Goal: Task Accomplishment & Management: Manage account settings

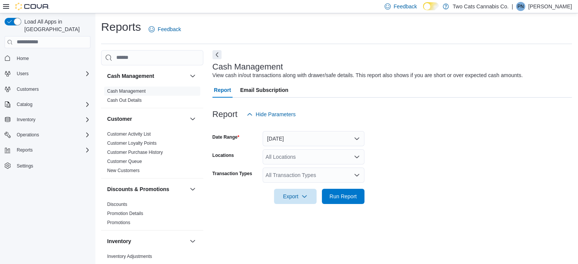
scroll to position [5, 0]
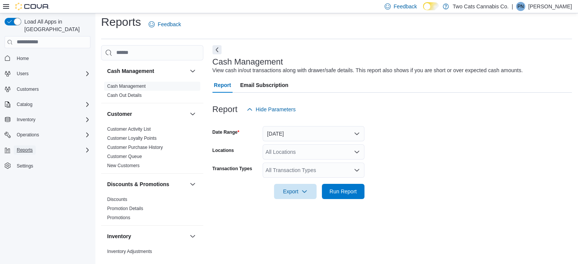
click at [28, 147] on span "Reports" at bounding box center [25, 150] width 16 height 6
click at [24, 168] on span "Reports" at bounding box center [22, 171] width 16 height 6
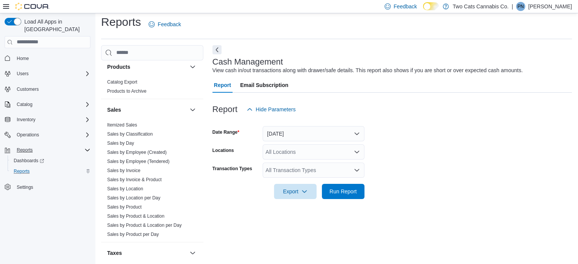
scroll to position [448, 0]
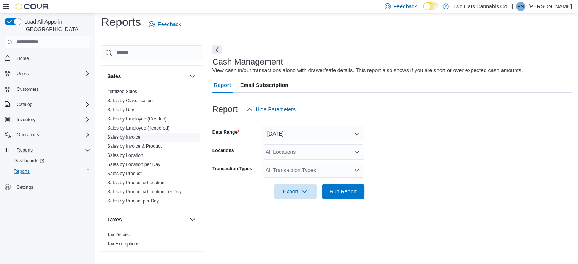
click at [134, 136] on link "Sales by Invoice" at bounding box center [123, 136] width 33 height 5
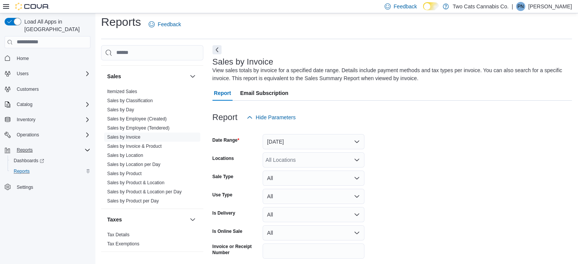
scroll to position [25, 0]
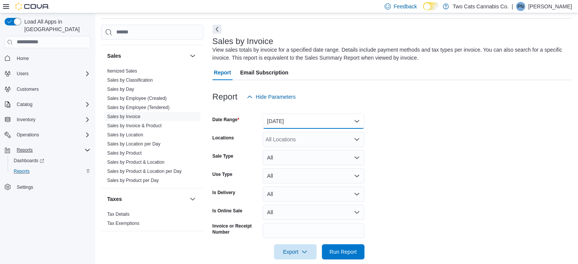
click at [312, 119] on button "[DATE]" at bounding box center [314, 121] width 102 height 15
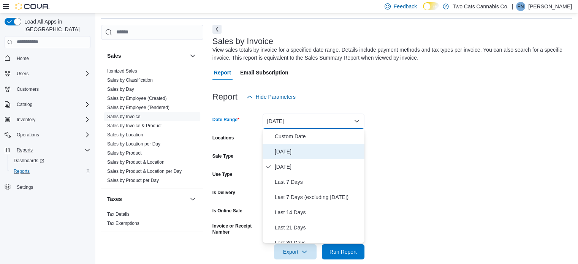
click at [292, 148] on span "[DATE]" at bounding box center [318, 151] width 87 height 9
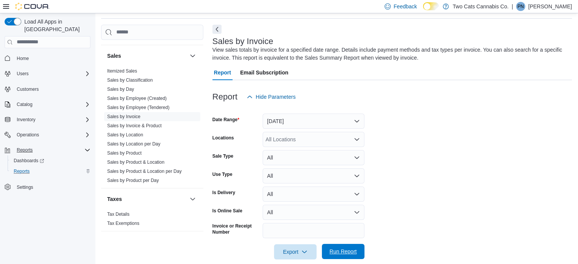
click at [346, 253] on span "Run Report" at bounding box center [342, 252] width 27 height 8
click at [313, 135] on div "All Locations" at bounding box center [314, 139] width 102 height 15
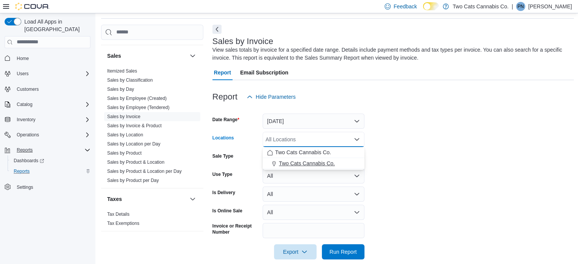
click at [302, 161] on span "Two Cats Cannabis Co." at bounding box center [307, 164] width 56 height 8
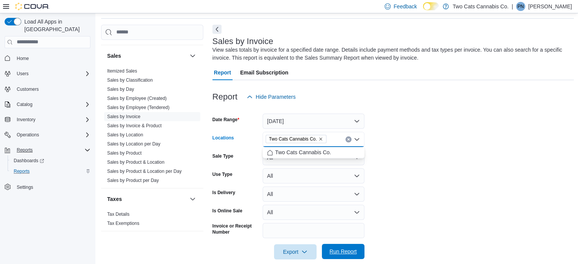
click at [344, 250] on span "Run Report" at bounding box center [342, 252] width 27 height 8
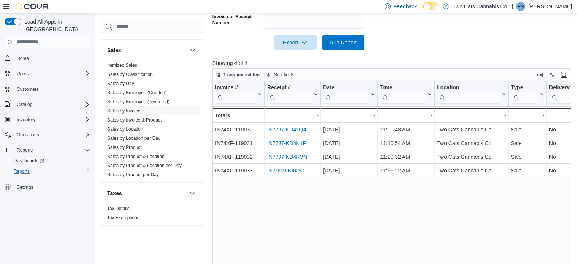
scroll to position [256, 0]
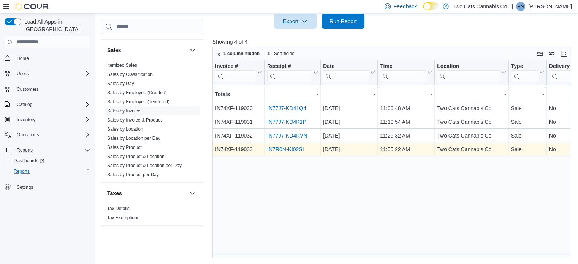
click at [287, 147] on link "IN7R0N-KI02SI" at bounding box center [285, 149] width 36 height 6
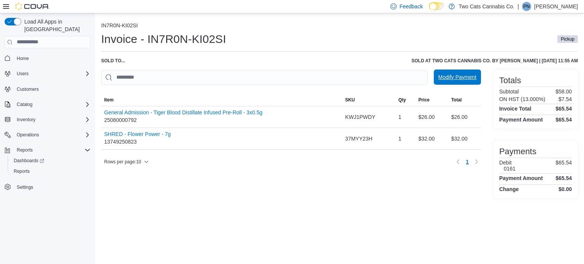
click at [464, 79] on span "Modify Payment" at bounding box center [457, 77] width 38 height 8
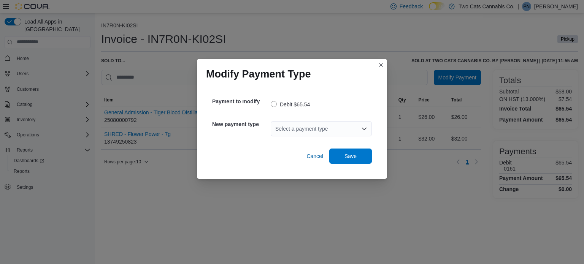
click at [322, 126] on div "Select a payment type" at bounding box center [321, 128] width 101 height 15
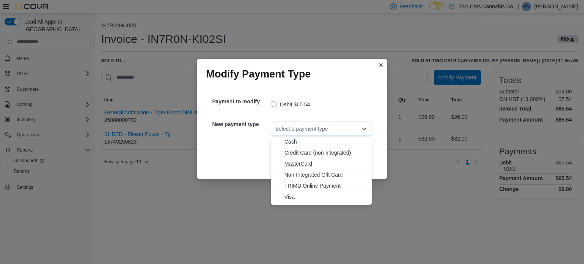
click at [296, 163] on span "MasterCard" at bounding box center [325, 164] width 83 height 8
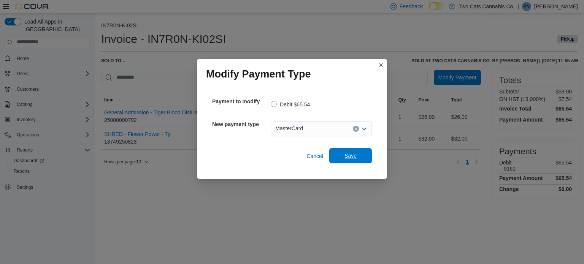
click at [350, 158] on span "Save" at bounding box center [350, 156] width 12 height 8
